Goal: Task Accomplishment & Management: Use online tool/utility

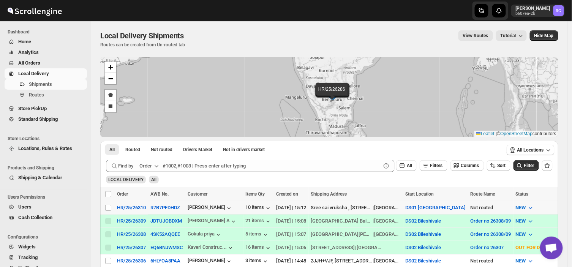
click at [107, 203] on td "Select shipment" at bounding box center [107, 207] width 14 height 13
checkbox input "true"
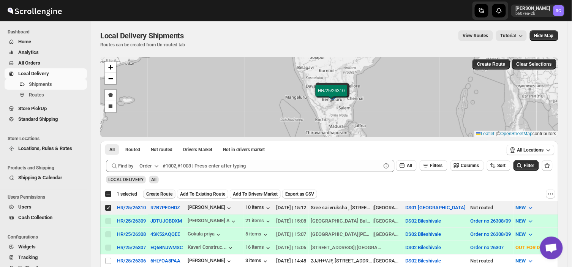
click at [164, 192] on span "Create Route" at bounding box center [159, 194] width 26 height 6
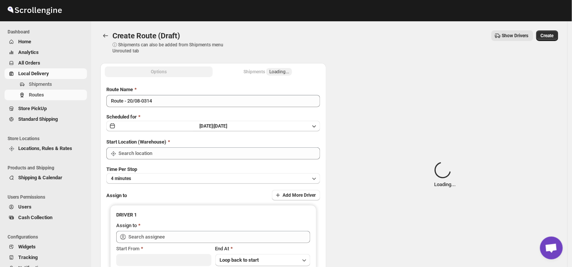
type input "DS01 [GEOGRAPHIC_DATA]"
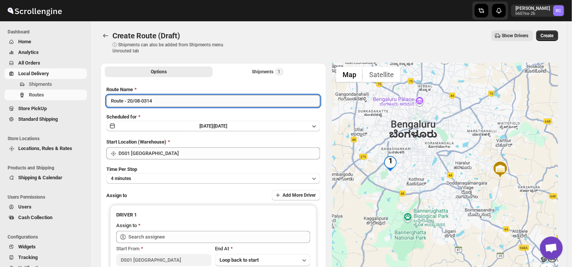
click at [156, 99] on input "Route - 20/08-0314" at bounding box center [213, 101] width 214 height 12
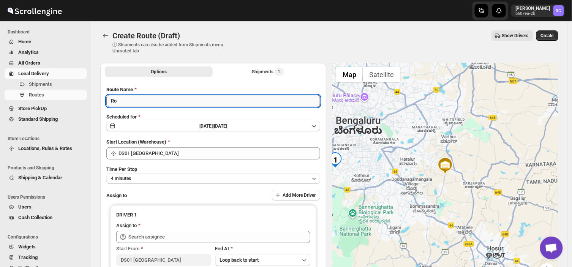
type input "R"
type input "Order no 26310"
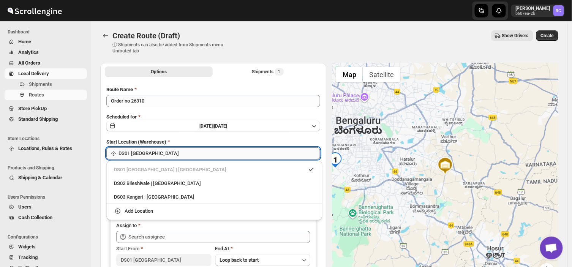
click at [156, 152] on input "DS01 [GEOGRAPHIC_DATA]" at bounding box center [220, 153] width 202 height 12
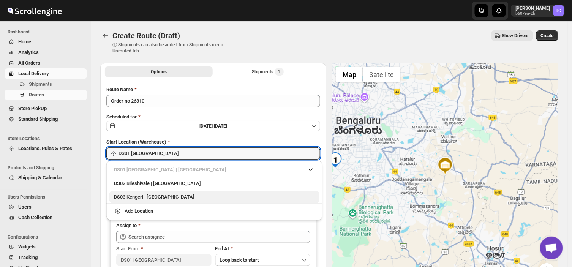
click at [137, 195] on div "DS03 Kengeri | [GEOGRAPHIC_DATA]" at bounding box center [214, 197] width 201 height 8
type input "DS03 Kengeri"
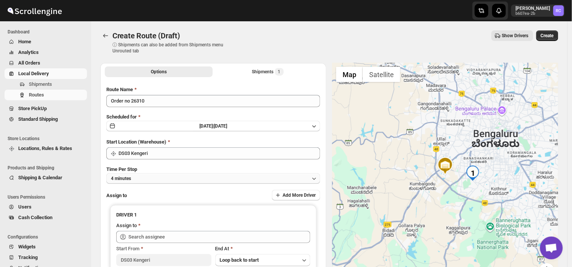
click at [149, 175] on button "4 minutes" at bounding box center [213, 178] width 214 height 11
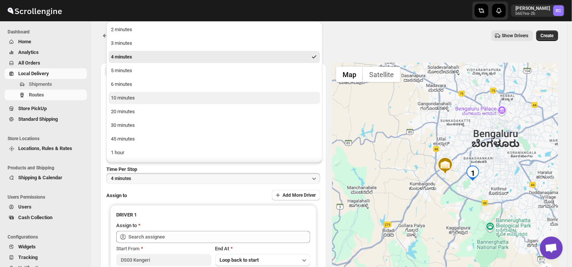
click at [140, 93] on button "10 minutes" at bounding box center [215, 98] width 212 height 12
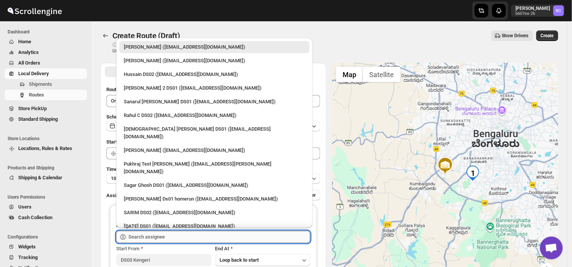
click at [174, 239] on input "text" at bounding box center [219, 237] width 182 height 12
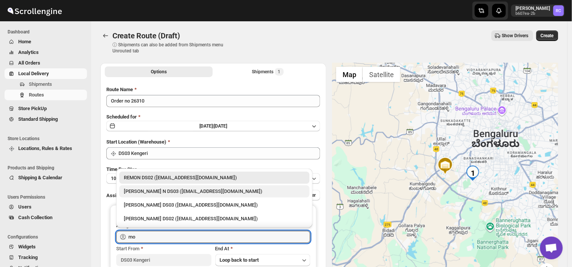
click at [174, 192] on div "[PERSON_NAME] N DS03 ([EMAIL_ADDRESS][DOMAIN_NAME])" at bounding box center [214, 192] width 181 height 8
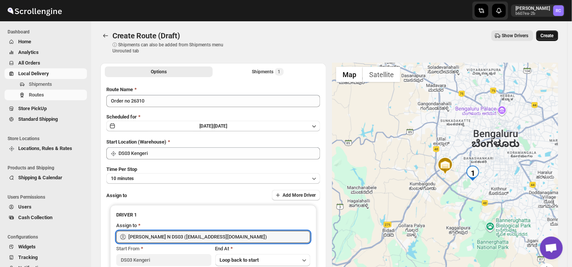
type input "[PERSON_NAME] N DS03 ([EMAIL_ADDRESS][DOMAIN_NAME])"
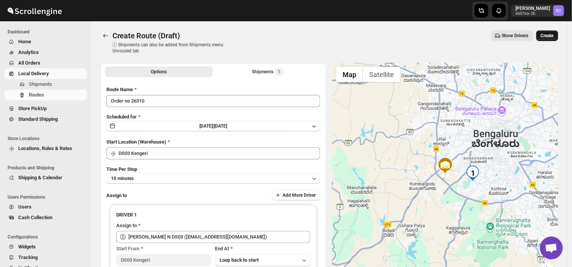
click at [554, 34] on span "Create" at bounding box center [547, 36] width 13 height 6
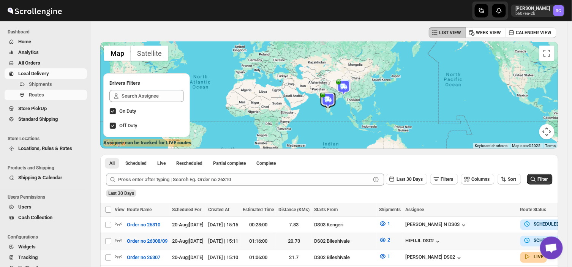
scroll to position [31, 0]
